Goal: Task Accomplishment & Management: Use online tool/utility

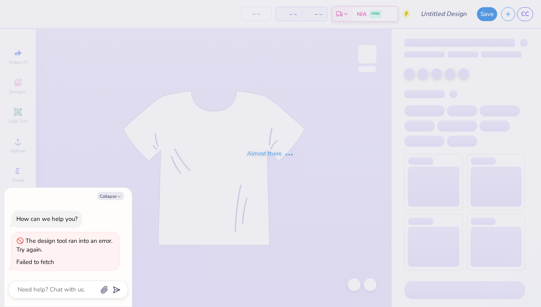
type textarea "x"
type input "KTP Music Festival Rush Merch"
type textarea "x"
type input "70"
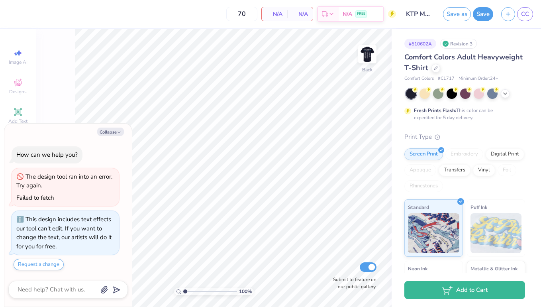
type textarea "x"
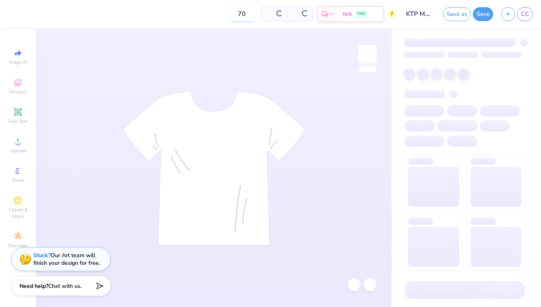
click at [247, 16] on input "70" at bounding box center [241, 14] width 31 height 14
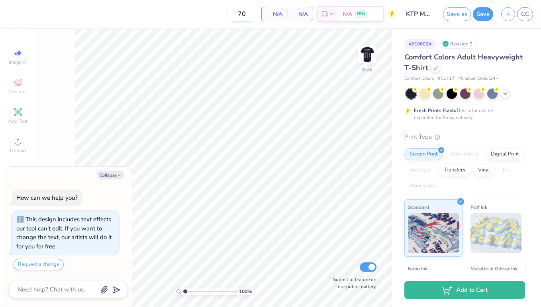
type textarea "x"
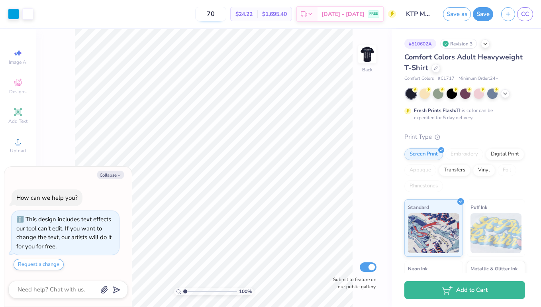
type input "7"
type input "80"
click at [365, 51] on img at bounding box center [368, 54] width 32 height 32
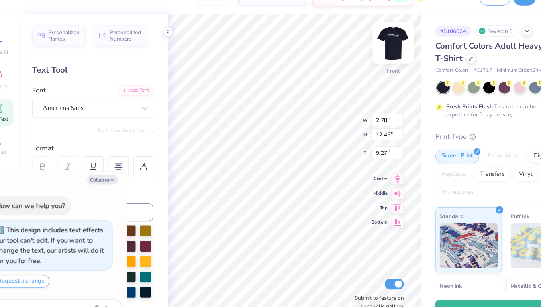
type textarea "x"
type input "3.03"
type input "12.35"
type textarea "x"
type input "2.78"
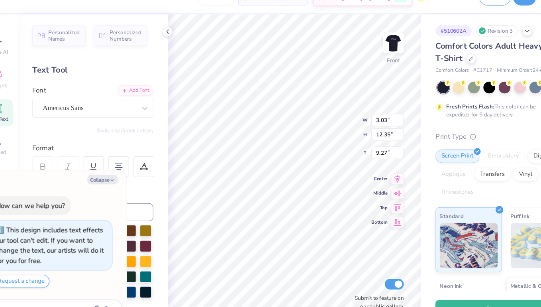
type input "12.45"
type textarea "x"
type textarea "[PERSON_NAME] Arbor [GEOGRAPHIC_DATA] [GEOGRAPHIC_DATA] [GEOGRAPHIC_DATA] [GEOG…"
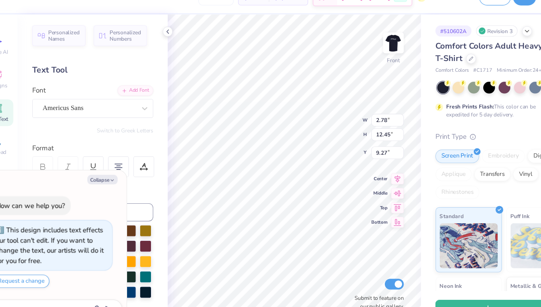
type textarea "x"
type input "3.03"
type input "12.35"
type textarea "x"
type input "9.32"
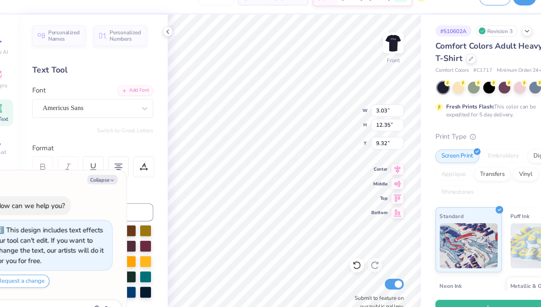
type textarea "x"
paste textarea "[GEOGRAPHIC_DATA] [PERSON_NAME][GEOGRAPHIC_DATA] [GEOGRAPHIC_DATA]"
type textarea "[GEOGRAPHIC_DATA] [PERSON_NAME][GEOGRAPHIC_DATA] [GEOGRAPHIC_DATA] [GEOGRAPHIC_…"
type textarea "x"
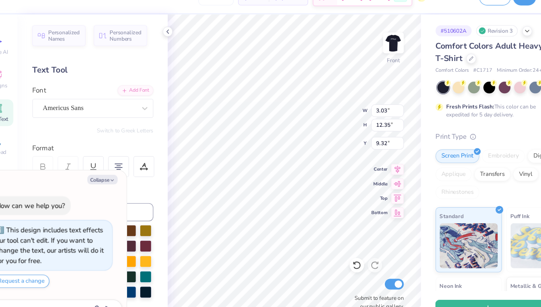
scroll to position [2, 1]
type textarea "[GEOGRAPHIC_DATA] [PERSON_NAME][GEOGRAPHIC_DATA] [GEOGRAPHIC_DATA] [GEOGRAPHIC_…"
type textarea "x"
type input "2.86"
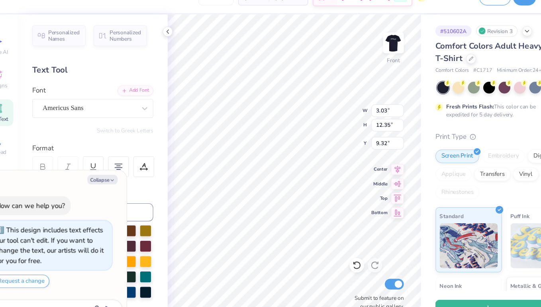
type input "9.06"
type input "10.58"
type textarea "x"
type input "3.03"
type input "13.69"
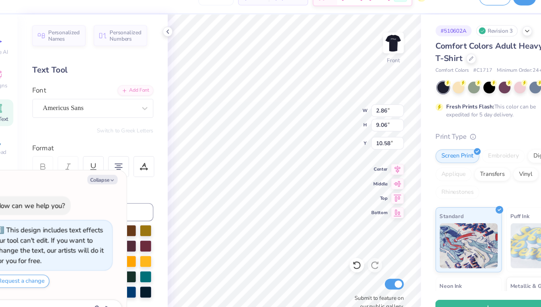
type input "8.65"
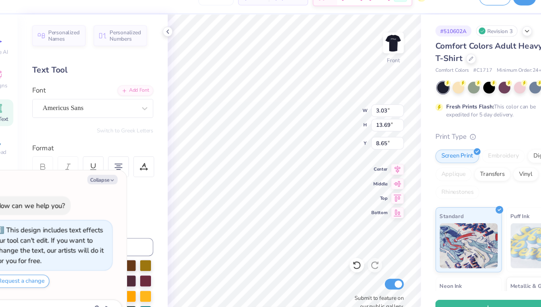
scroll to position [18, 0]
type textarea "x"
type textarea "[GEOGRAPHIC_DATA] [PERSON_NAME][GEOGRAPHIC_DATA] [GEOGRAPHIC_DATA] [GEOGRAPHIC_…"
type textarea "x"
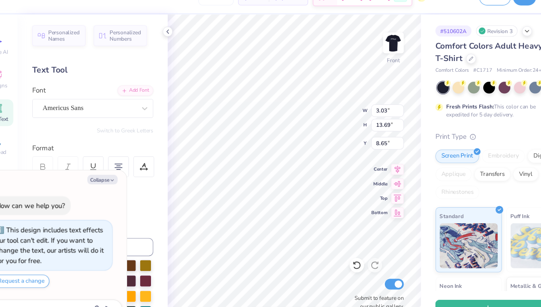
type input "2.86"
type input "9.06"
type input "10.58"
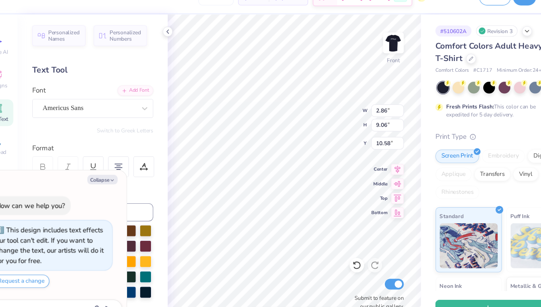
type textarea "x"
type textarea "[GEOGRAPHIC_DATA] [GEOGRAPHIC_DATA] [GEOGRAPHIC_DATA] [GEOGRAPHIC_DATA] [GEOGRA…"
type textarea "x"
paste textarea "la canada los gatos santa [PERSON_NAME] orinda [GEOGRAPHIC_DATA] [GEOGRAPHIC_DA…"
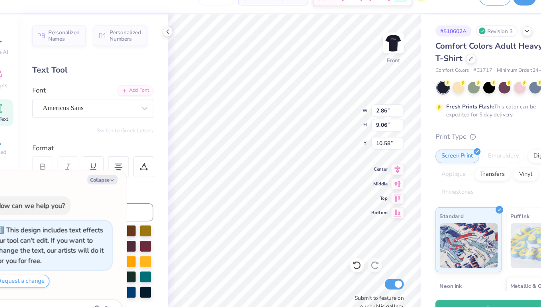
type textarea "la canada [GEOGRAPHIC_DATA][PERSON_NAME] [GEOGRAPHIC_DATA] [GEOGRAPHIC_DATA] [G…"
type textarea "x"
type input "2.91"
type input "12.30"
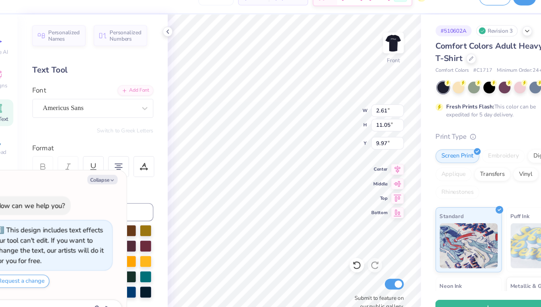
type input "8.72"
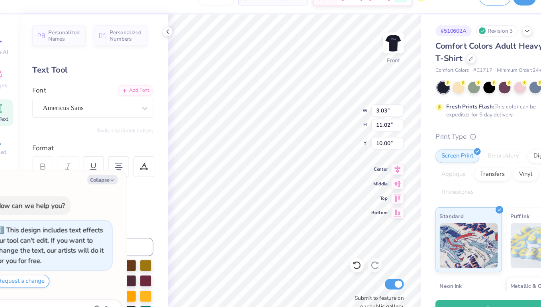
type textarea "x"
type input "8.72"
type textarea "x"
type input "8.89"
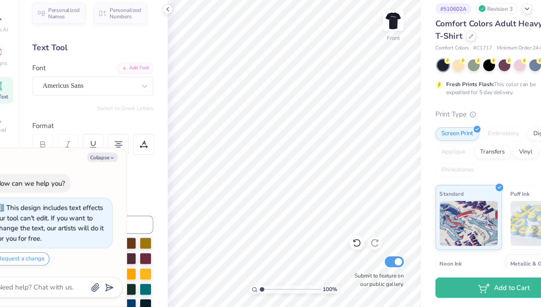
scroll to position [0, 0]
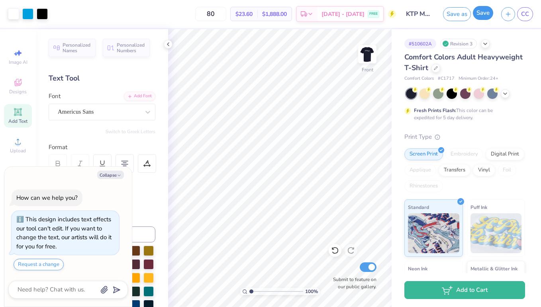
click at [477, 14] on button "Save" at bounding box center [483, 13] width 20 height 14
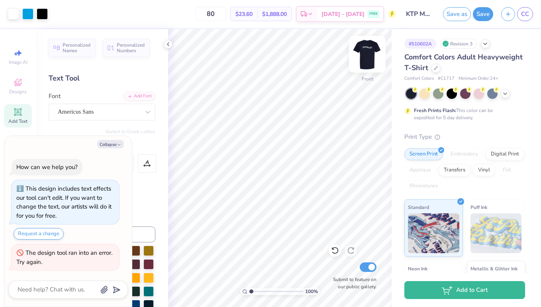
click at [371, 55] on img at bounding box center [368, 54] width 32 height 32
click at [362, 53] on img at bounding box center [368, 54] width 32 height 32
type textarea "x"
click at [226, 11] on input "80" at bounding box center [210, 14] width 31 height 14
type input "85"
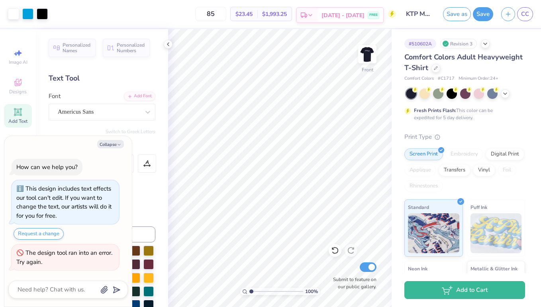
click at [314, 18] on icon at bounding box center [310, 15] width 6 height 6
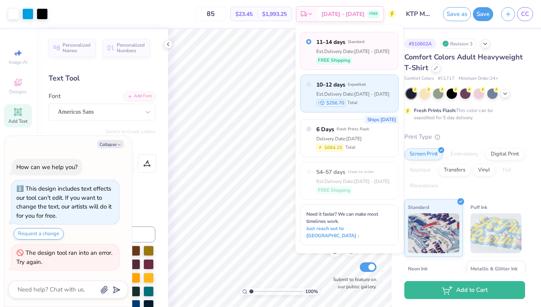
click at [333, 89] on div "10–12 days Expedited Est. Delivery Date: [DATE] - [DATE] $256.70 Total" at bounding box center [353, 94] width 73 height 26
type textarea "x"
radio input "false"
radio input "true"
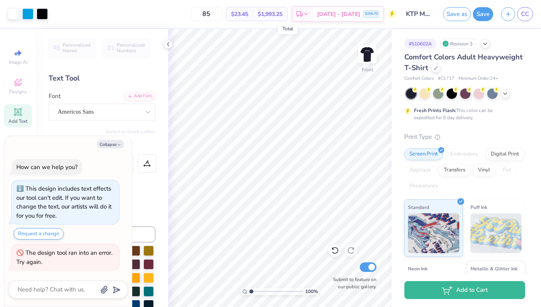
click at [280, 12] on span "$1,993.25" at bounding box center [270, 14] width 25 height 8
click at [112, 144] on button "Collapse" at bounding box center [110, 144] width 27 height 8
type textarea "x"
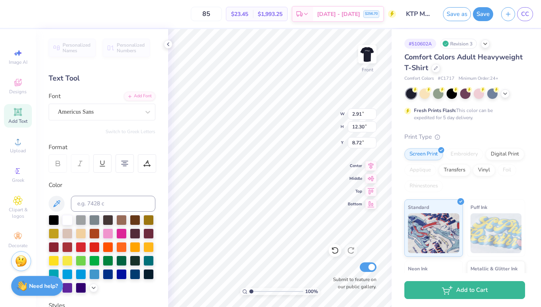
scroll to position [15, 0]
type textarea "[PERSON_NAME] Arbor [GEOGRAPHIC_DATA] [GEOGRAPHIC_DATA] [GEOGRAPHIC_DATA] [GEOG…"
click at [18, 89] on span "Designs" at bounding box center [18, 92] width 18 height 6
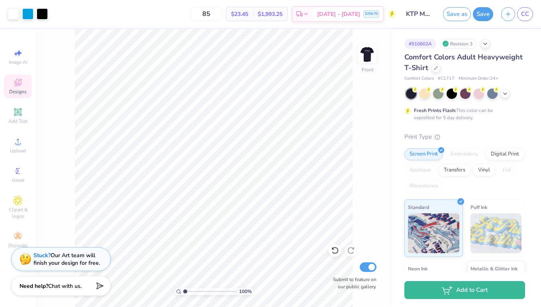
click at [19, 90] on span "Designs" at bounding box center [18, 92] width 18 height 6
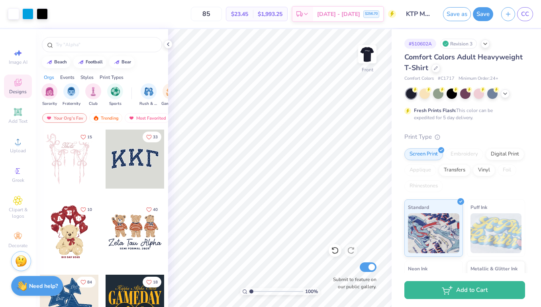
click at [18, 89] on span "Designs" at bounding box center [18, 92] width 18 height 6
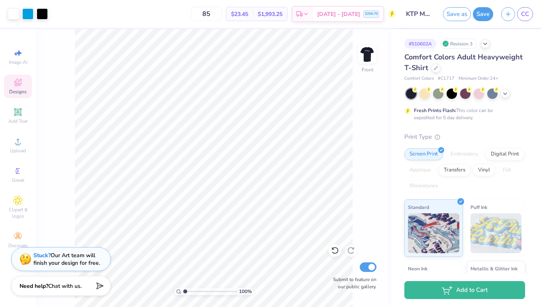
click at [21, 86] on icon at bounding box center [18, 83] width 10 height 10
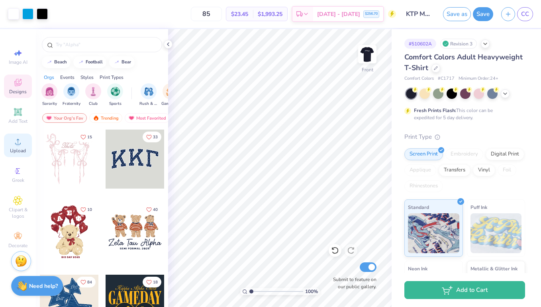
click at [21, 152] on span "Upload" at bounding box center [18, 151] width 16 height 6
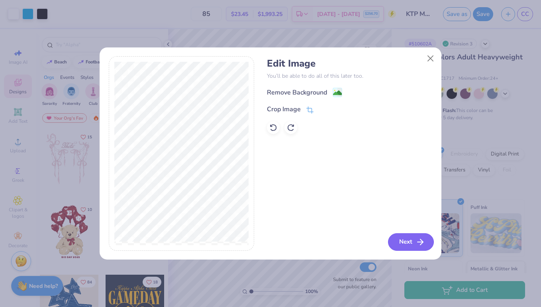
click at [409, 242] on button "Next" at bounding box center [411, 242] width 46 height 18
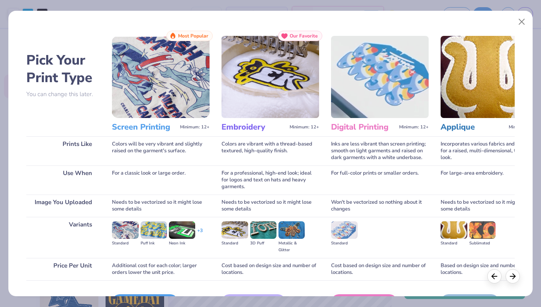
click at [157, 114] on img at bounding box center [161, 77] width 98 height 82
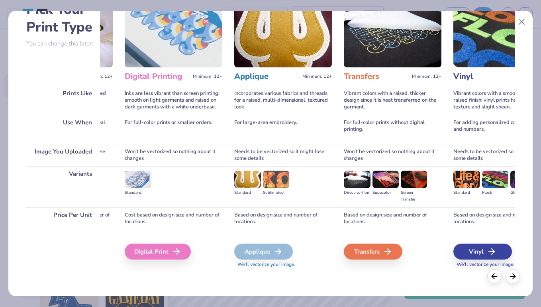
scroll to position [0, 0]
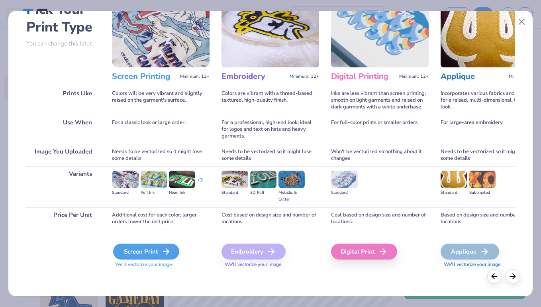
click at [161, 254] on div "Screen Print" at bounding box center [146, 252] width 66 height 16
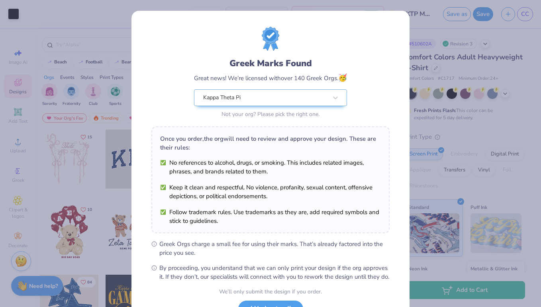
scroll to position [66, 0]
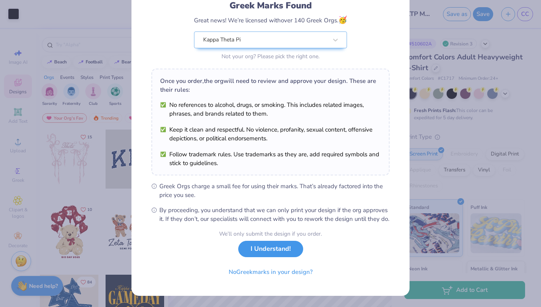
click at [281, 251] on button "I Understand!" at bounding box center [270, 249] width 65 height 16
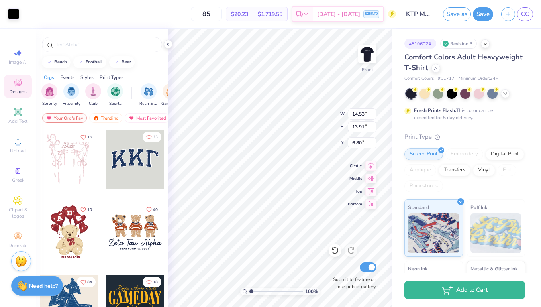
type input "6.23"
type input "5.97"
type input "21.03"
type input "7.60"
type input "3.30"
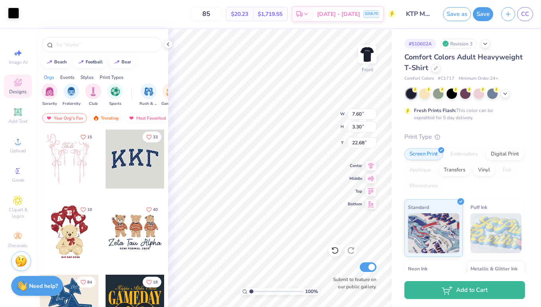
type input "21.63"
click at [13, 17] on div at bounding box center [13, 13] width 11 height 11
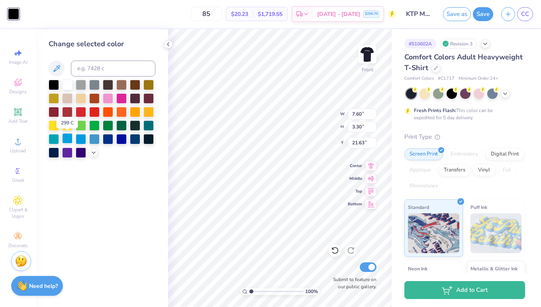
click at [70, 140] on div at bounding box center [67, 138] width 10 height 10
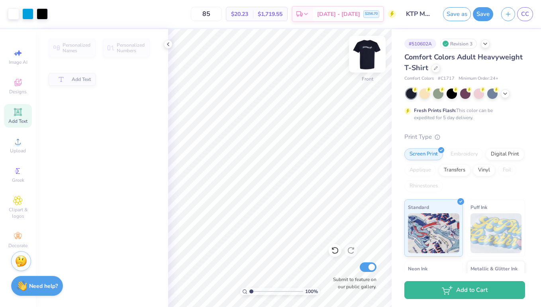
click at [364, 61] on img at bounding box center [368, 54] width 32 height 32
click at [366, 57] on img at bounding box center [368, 54] width 32 height 32
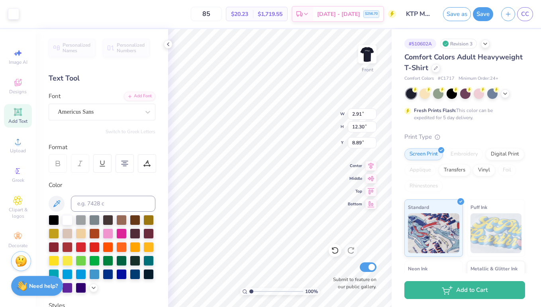
type input "8.89"
drag, startPoint x: 251, startPoint y: 291, endPoint x: 258, endPoint y: 292, distance: 6.8
type input "2.22"
click at [258, 292] on input "range" at bounding box center [277, 291] width 54 height 7
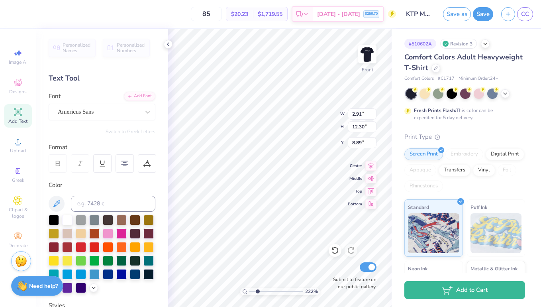
type textarea "[PERSON_NAME] Arbor [GEOGRAPHIC_DATA] [GEOGRAPHIC_DATA] [GEOGRAPHIC_DATA] [GEOG…"
drag, startPoint x: 257, startPoint y: 291, endPoint x: 252, endPoint y: 291, distance: 5.2
type input "1.13"
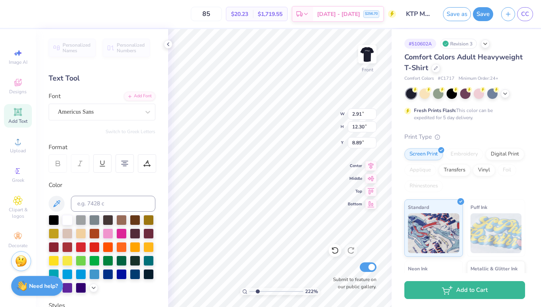
click at [252, 291] on input "range" at bounding box center [277, 291] width 54 height 7
click at [340, 268] on div "Submit to feature on our public gallery." at bounding box center [353, 276] width 48 height 30
click at [365, 268] on input "Submit to feature on our public gallery." at bounding box center [368, 267] width 17 height 10
checkbox input "false"
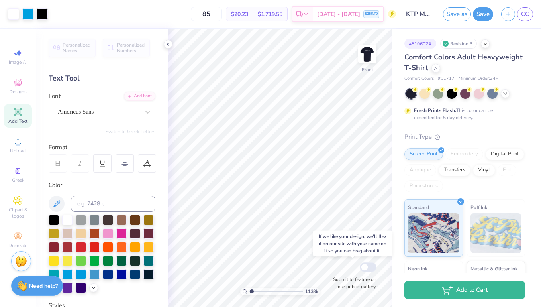
click at [341, 277] on div "113 % Front Submit to feature on our public gallery." at bounding box center [280, 168] width 224 height 278
click at [347, 282] on div "113 % Front Submit to feature on our public gallery." at bounding box center [280, 168] width 224 height 278
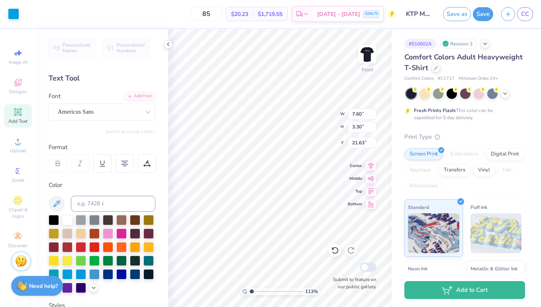
type input "22.65"
click at [341, 268] on div "Submit to feature on our public gallery." at bounding box center [353, 276] width 48 height 30
type input "8.21"
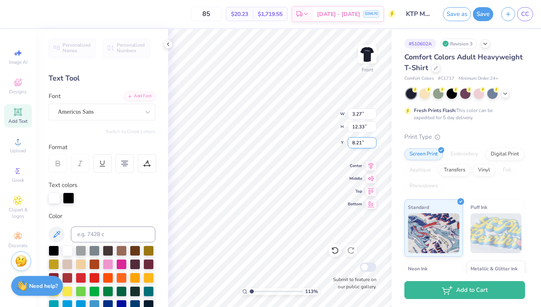
type input "3.27"
type input "12.33"
type input "8.89"
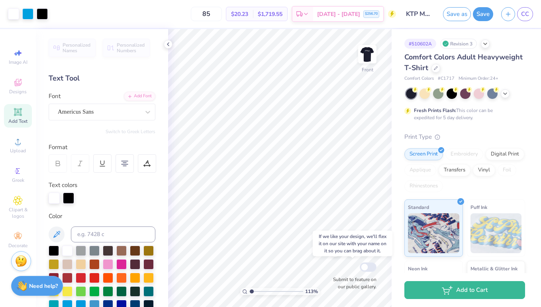
click at [343, 279] on div "113 % Front Submit to feature on our public gallery." at bounding box center [280, 168] width 224 height 278
click at [339, 274] on div "113 % Front Submit to feature on our public gallery." at bounding box center [280, 168] width 224 height 278
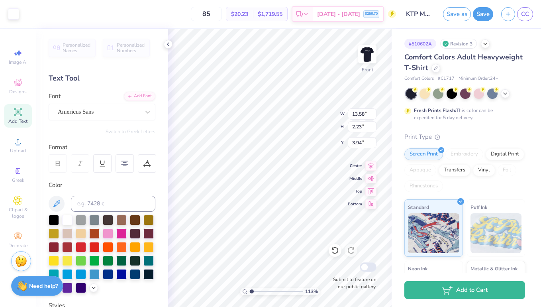
type input "3.93"
type input "4.07"
type input "4.02"
type input "14.44"
type input "2.37"
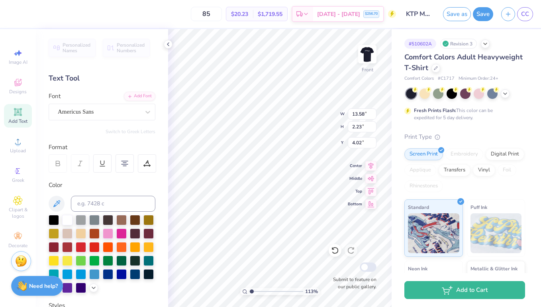
type input "3.88"
type input "3.74"
click at [477, 16] on button "Save" at bounding box center [483, 13] width 20 height 14
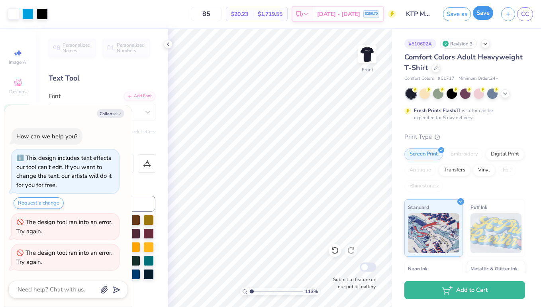
click at [480, 16] on button "Save" at bounding box center [483, 13] width 20 height 14
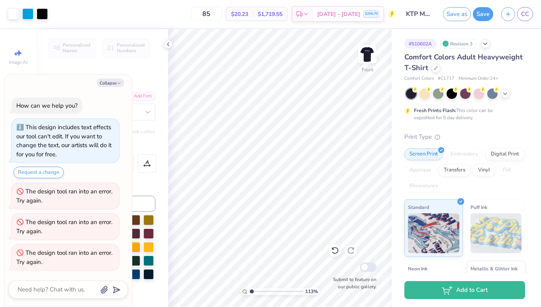
type textarea "x"
